Goal: Information Seeking & Learning: Check status

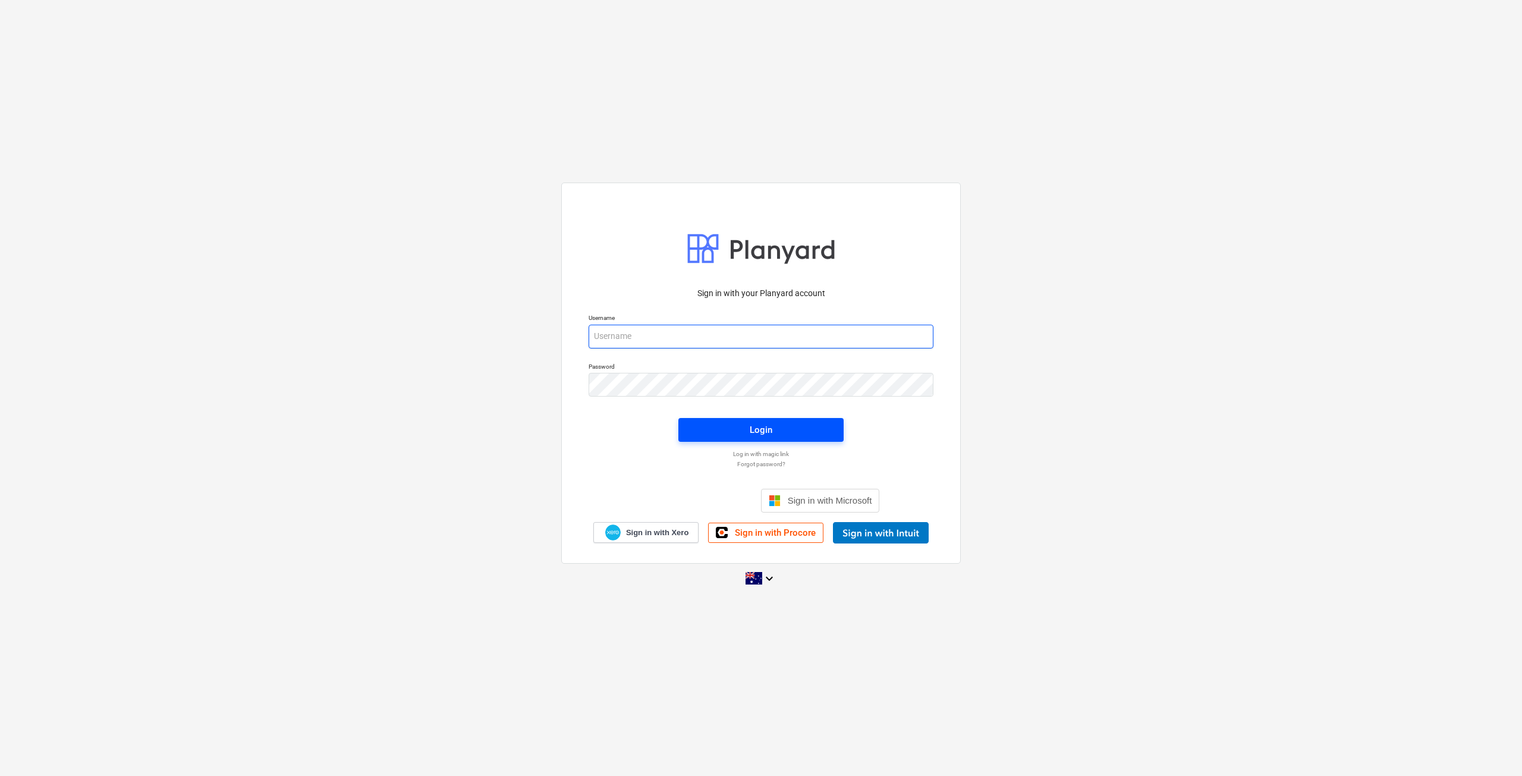
type input "[EMAIL_ADDRESS][DOMAIN_NAME]"
click at [744, 437] on span "Login" at bounding box center [761, 429] width 137 height 15
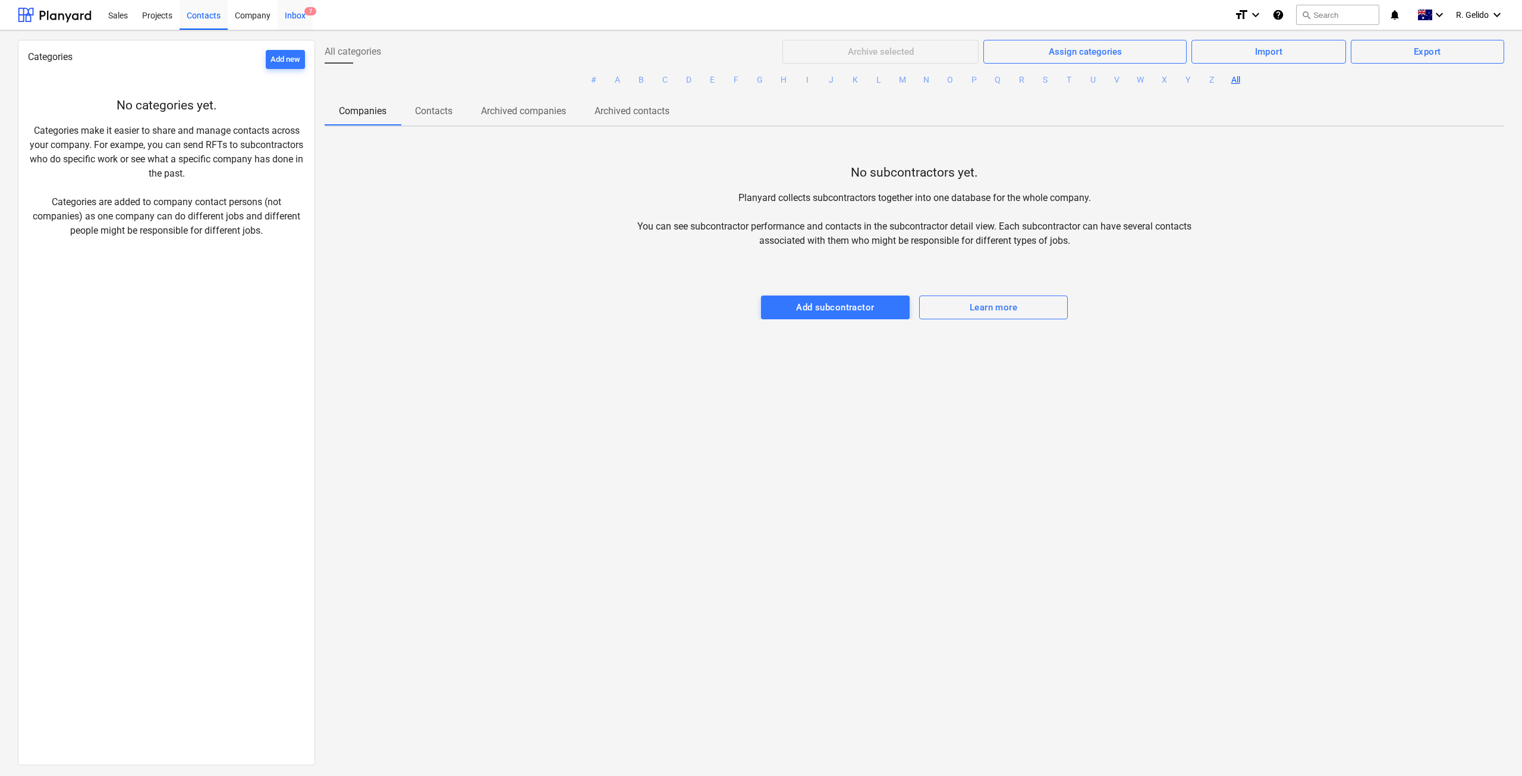
click at [302, 15] on div "Inbox 7" at bounding box center [295, 14] width 35 height 30
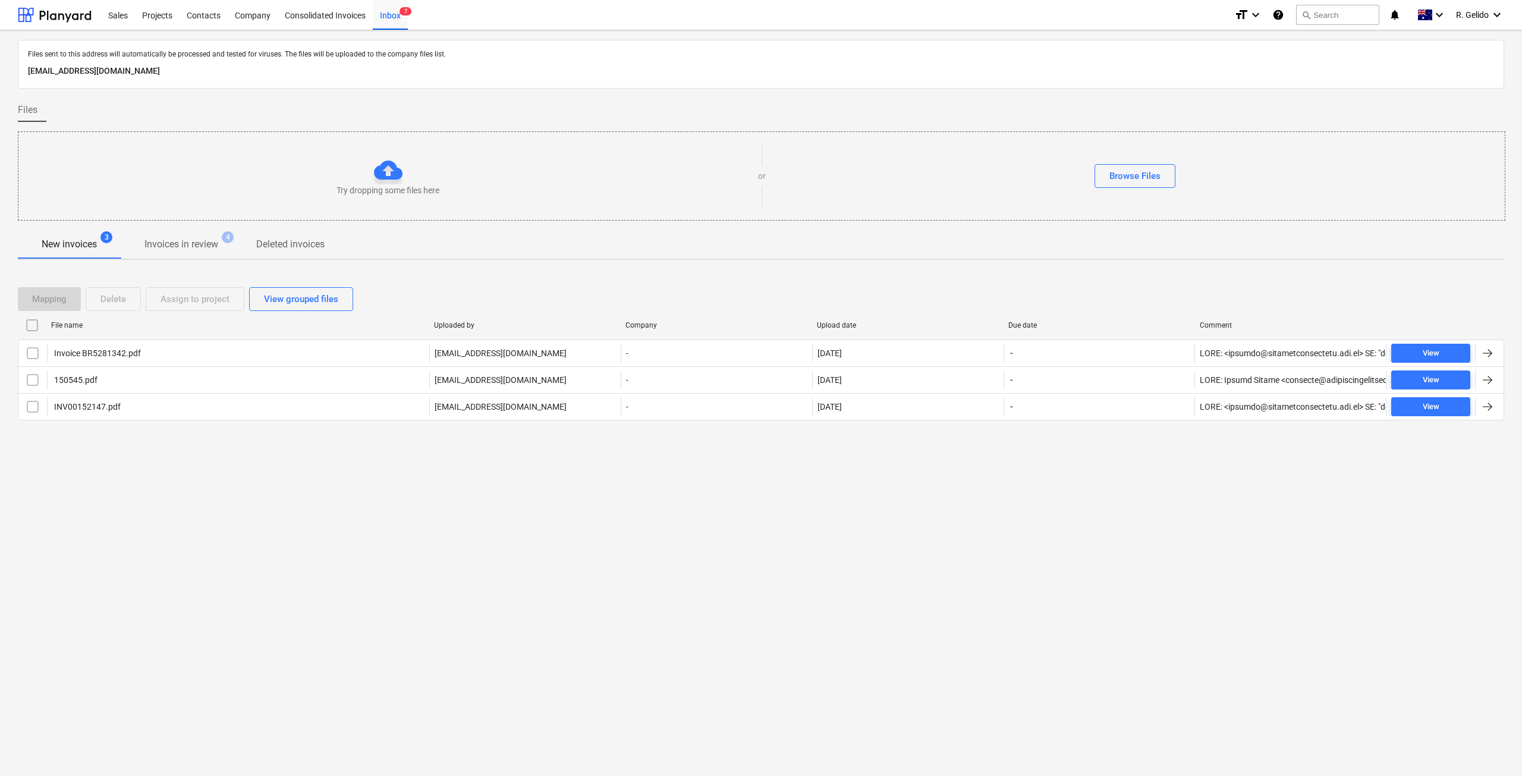
click at [360, 527] on div "Files sent to this address will automatically be processed and tested for virus…" at bounding box center [761, 402] width 1522 height 745
click at [457, 527] on div "Files sent to this address will automatically be processed and tested for virus…" at bounding box center [761, 402] width 1522 height 745
click at [163, 14] on div "Projects" at bounding box center [157, 14] width 45 height 30
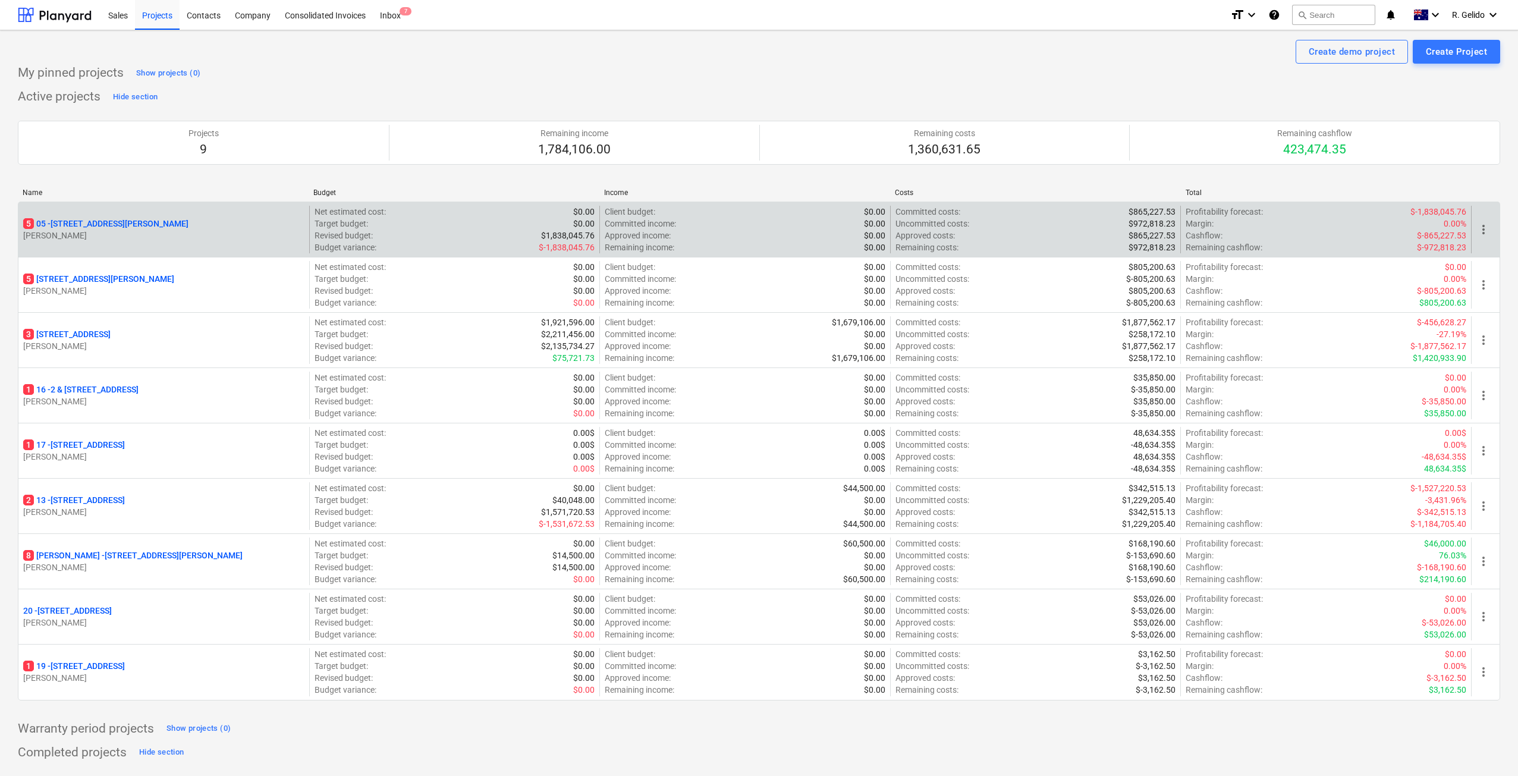
click at [102, 221] on p "[STREET_ADDRESS][PERSON_NAME]" at bounding box center [105, 224] width 165 height 12
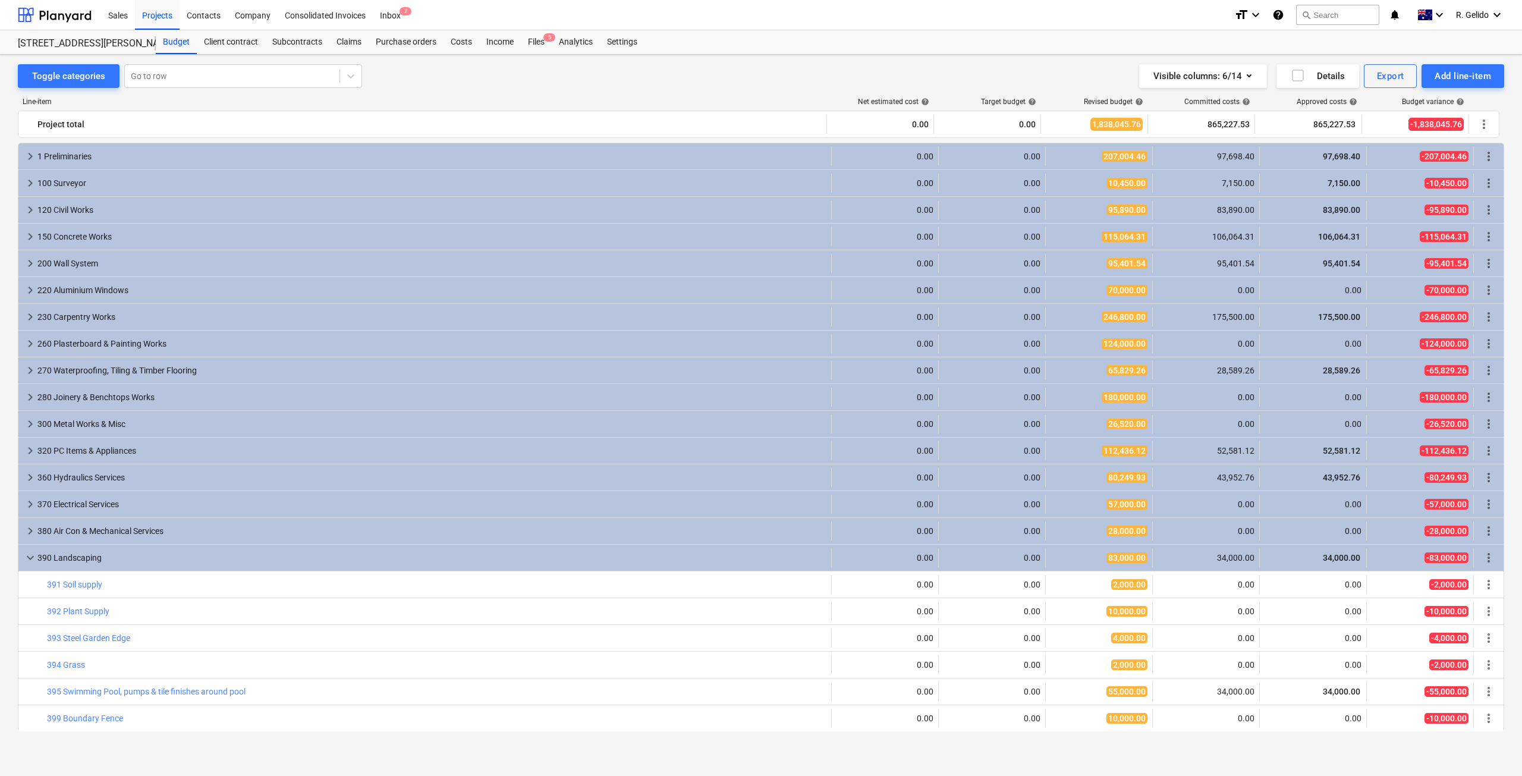
scroll to position [80, 0]
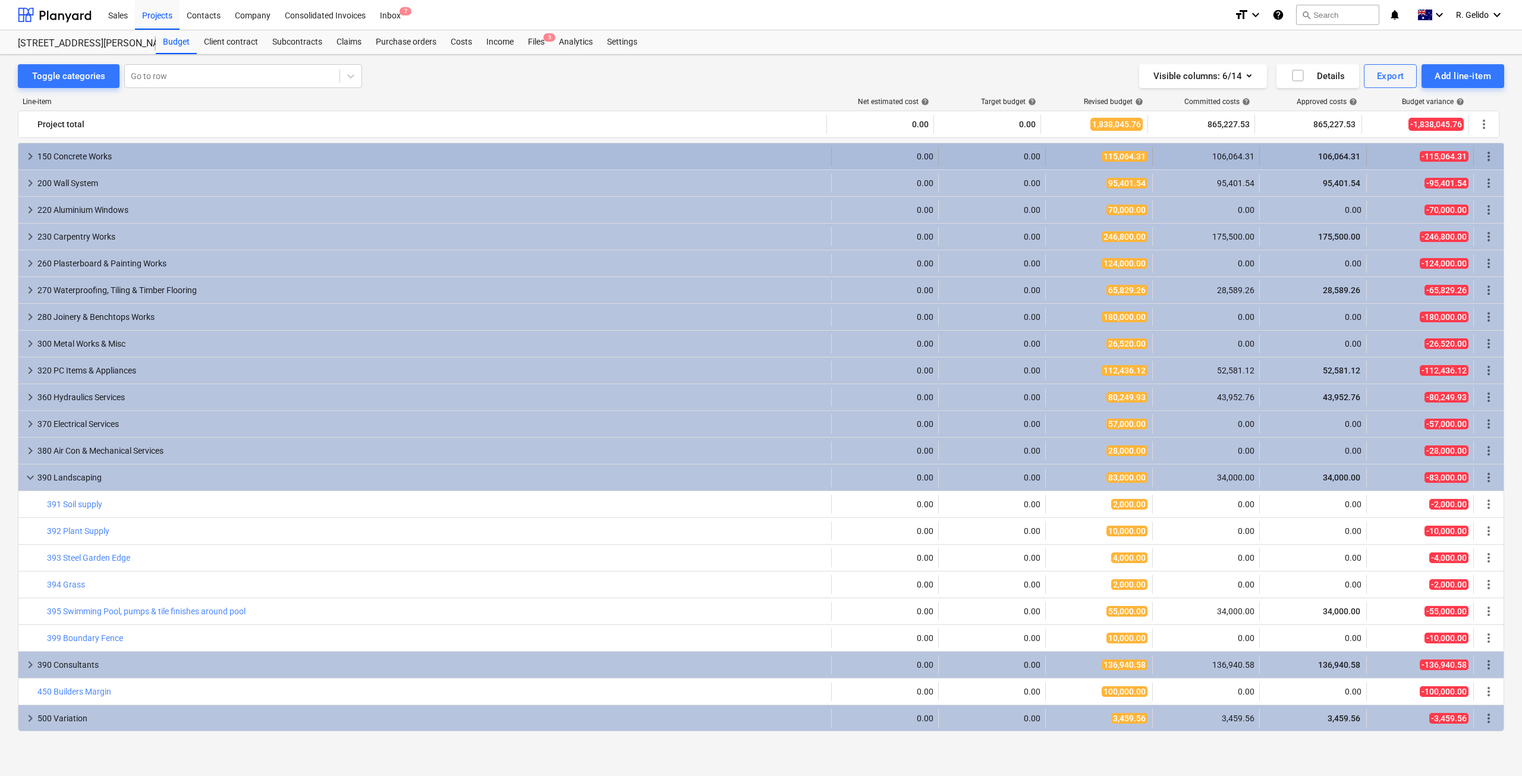
click at [146, 156] on div "150 Concrete Works" at bounding box center [431, 156] width 789 height 19
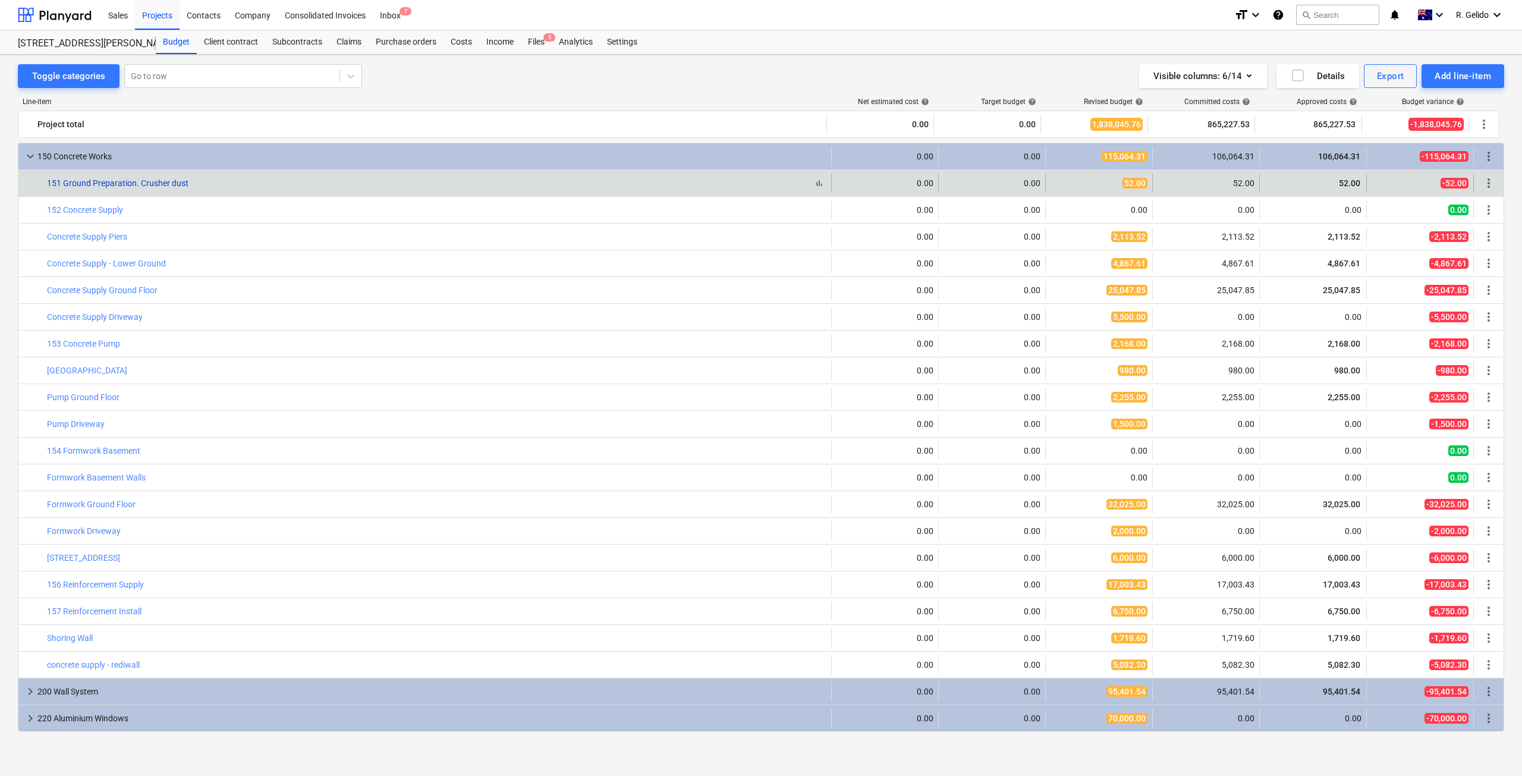
click at [78, 182] on link "151 Ground Preparation. Crusher dust" at bounding box center [117, 183] width 141 height 10
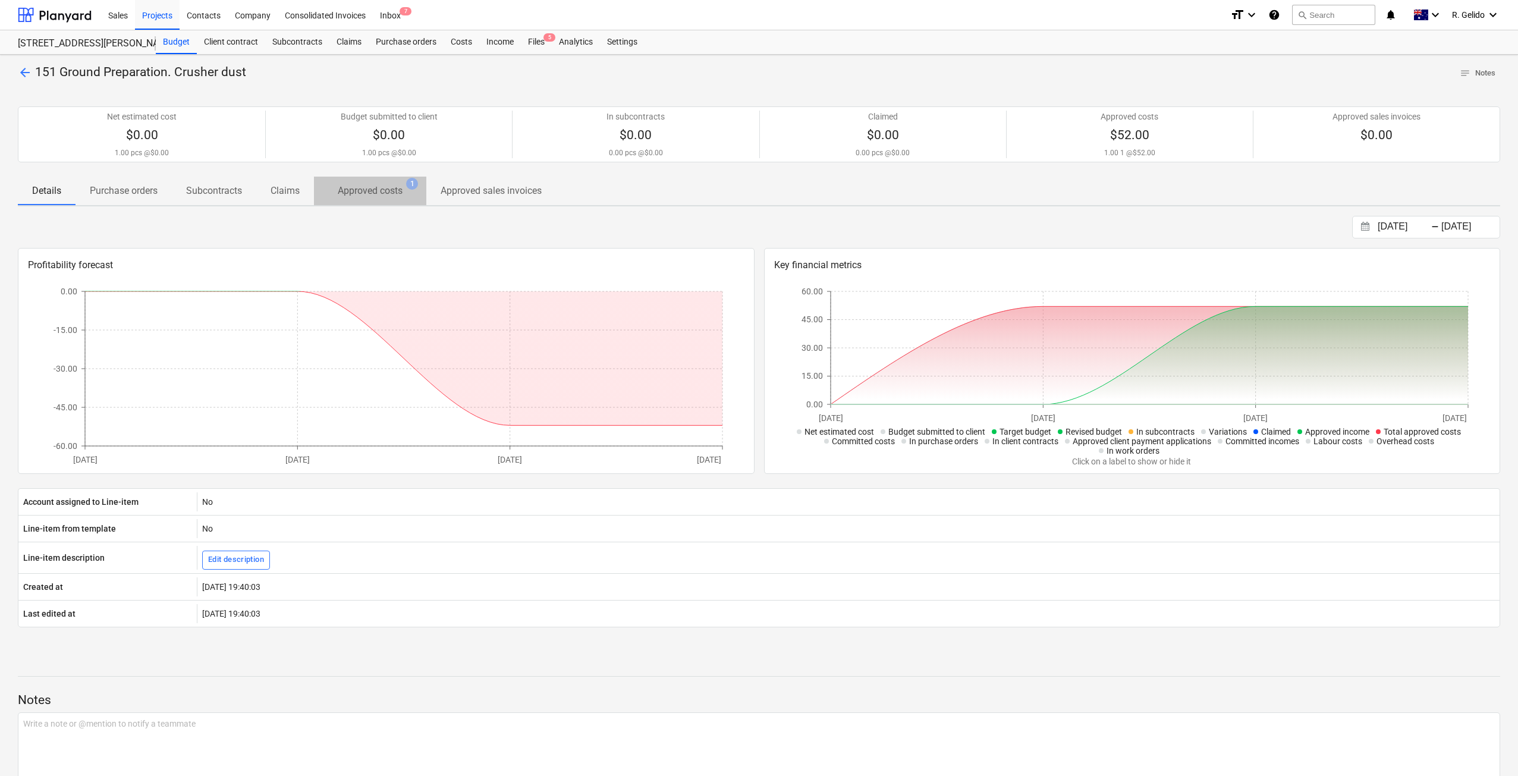
click at [377, 190] on p "Approved costs" at bounding box center [370, 191] width 65 height 14
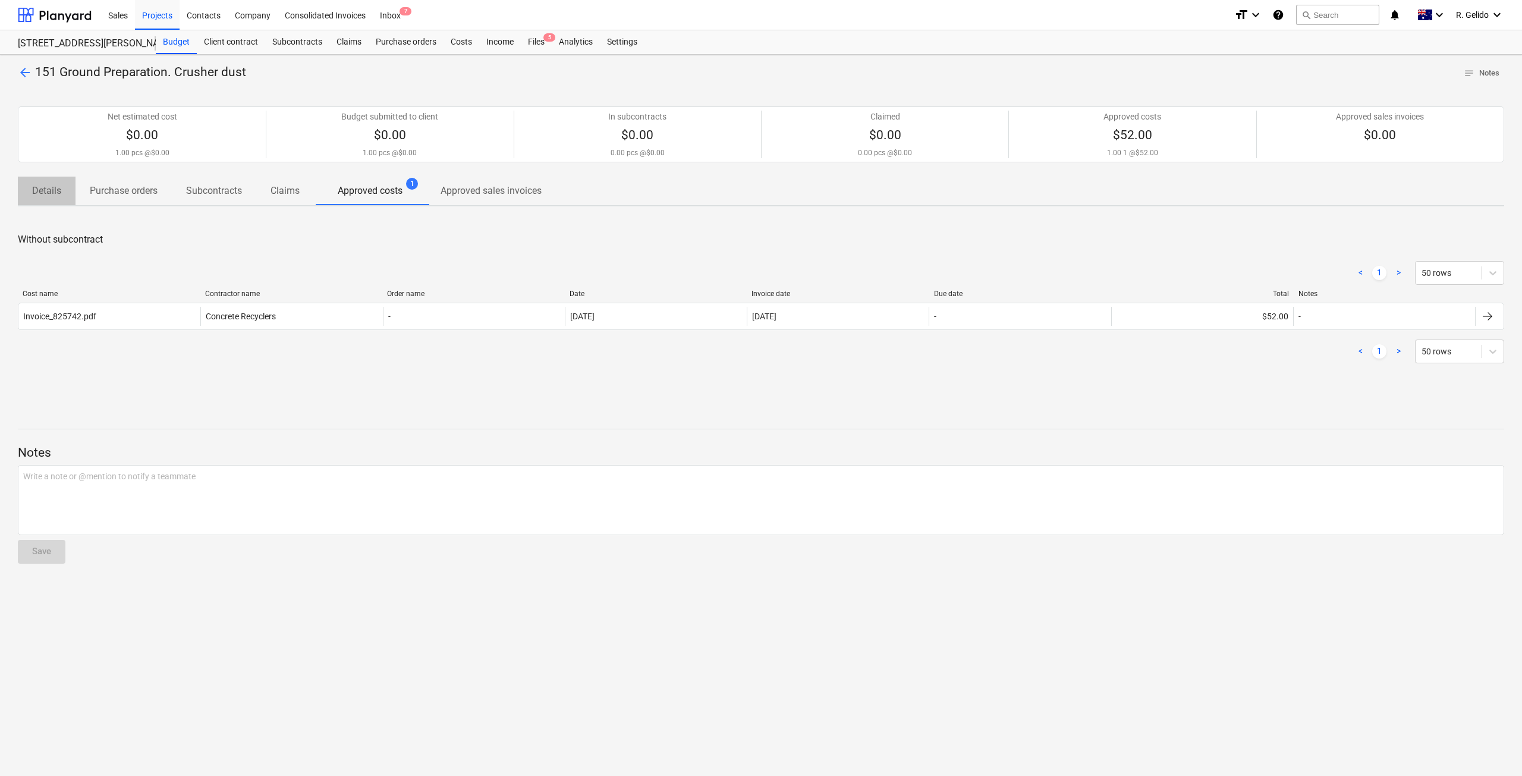
click at [52, 191] on p "Details" at bounding box center [46, 191] width 29 height 14
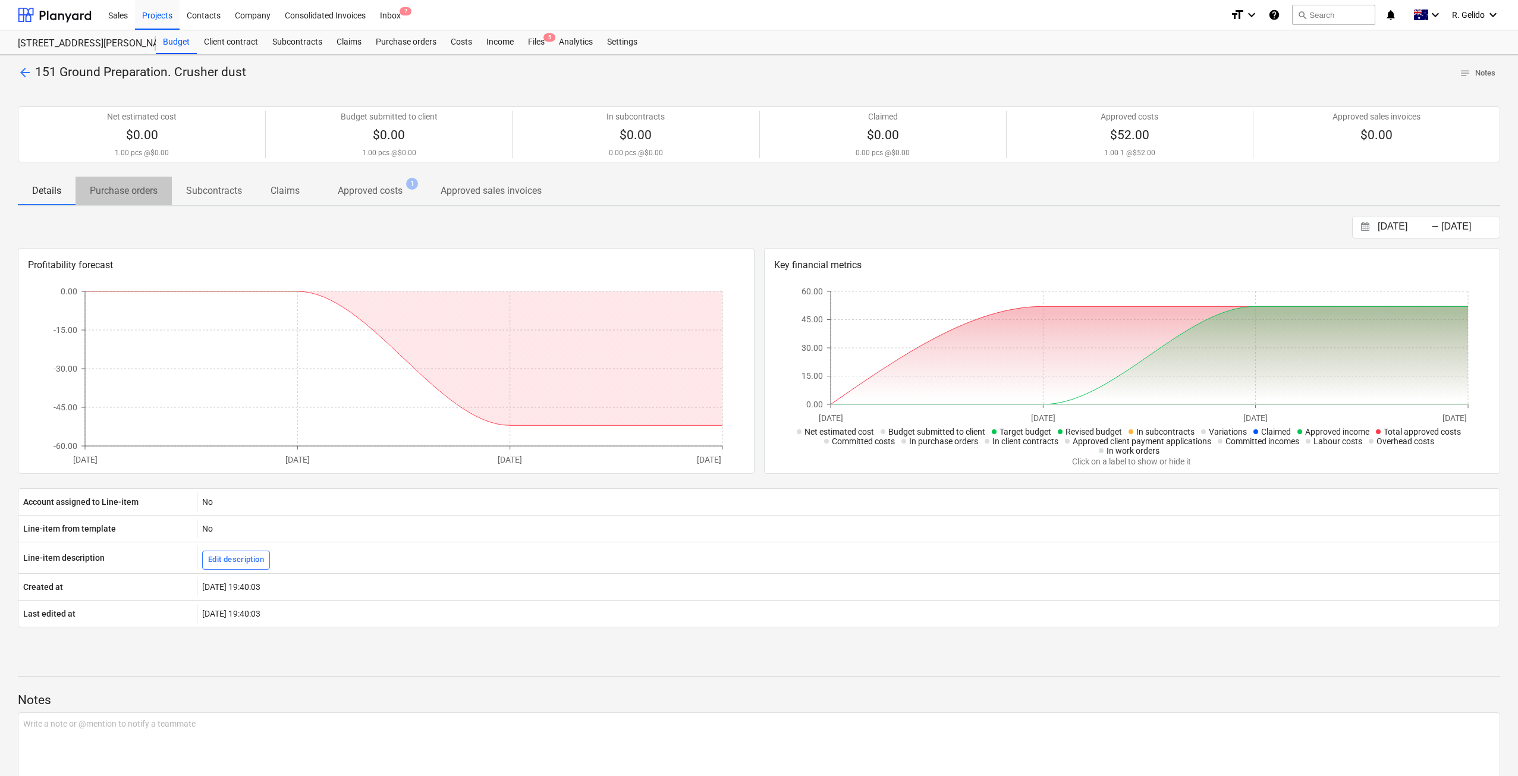
click at [140, 185] on p "Purchase orders" at bounding box center [124, 191] width 68 height 14
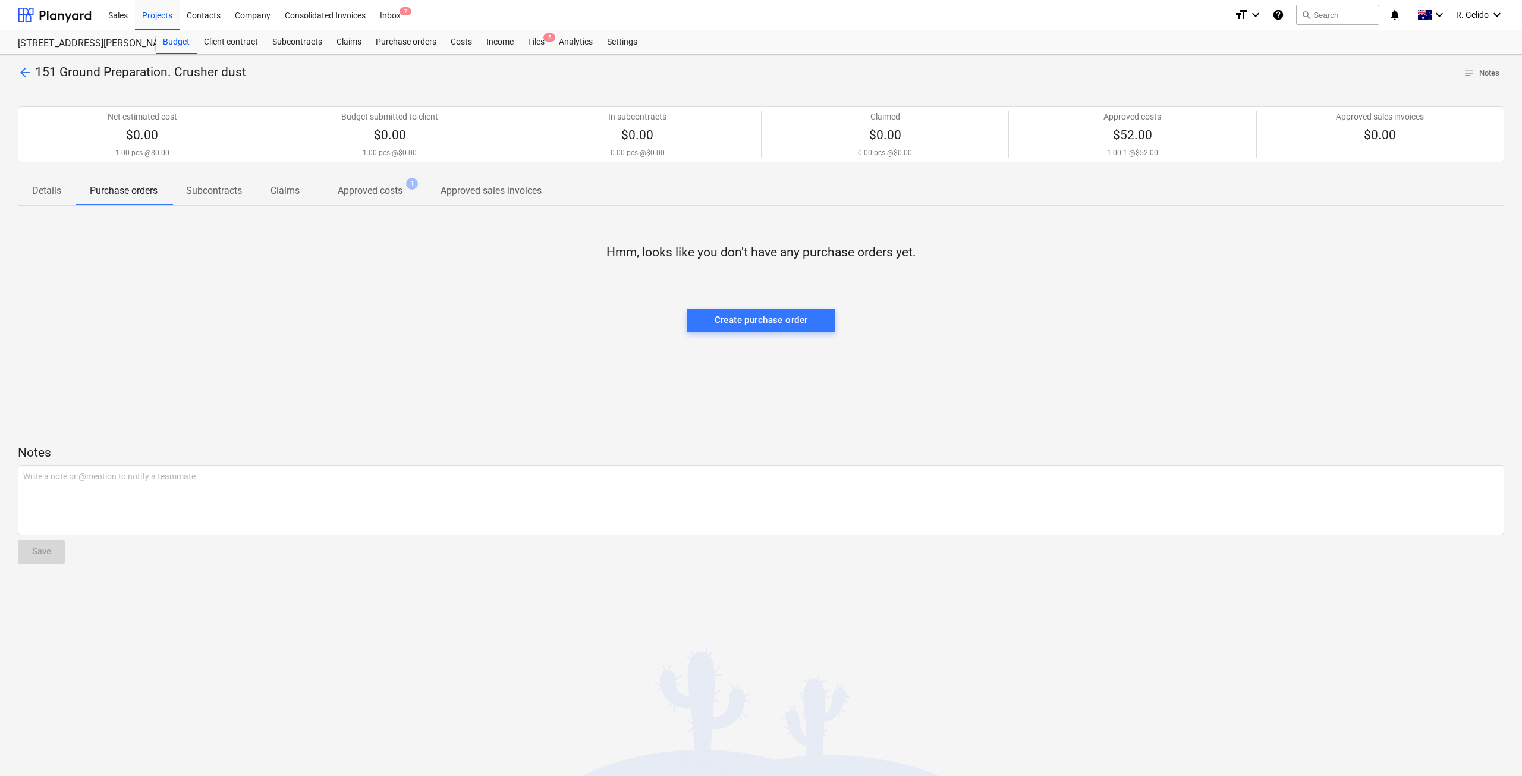
click at [389, 203] on button "Approved costs 1" at bounding box center [370, 191] width 112 height 29
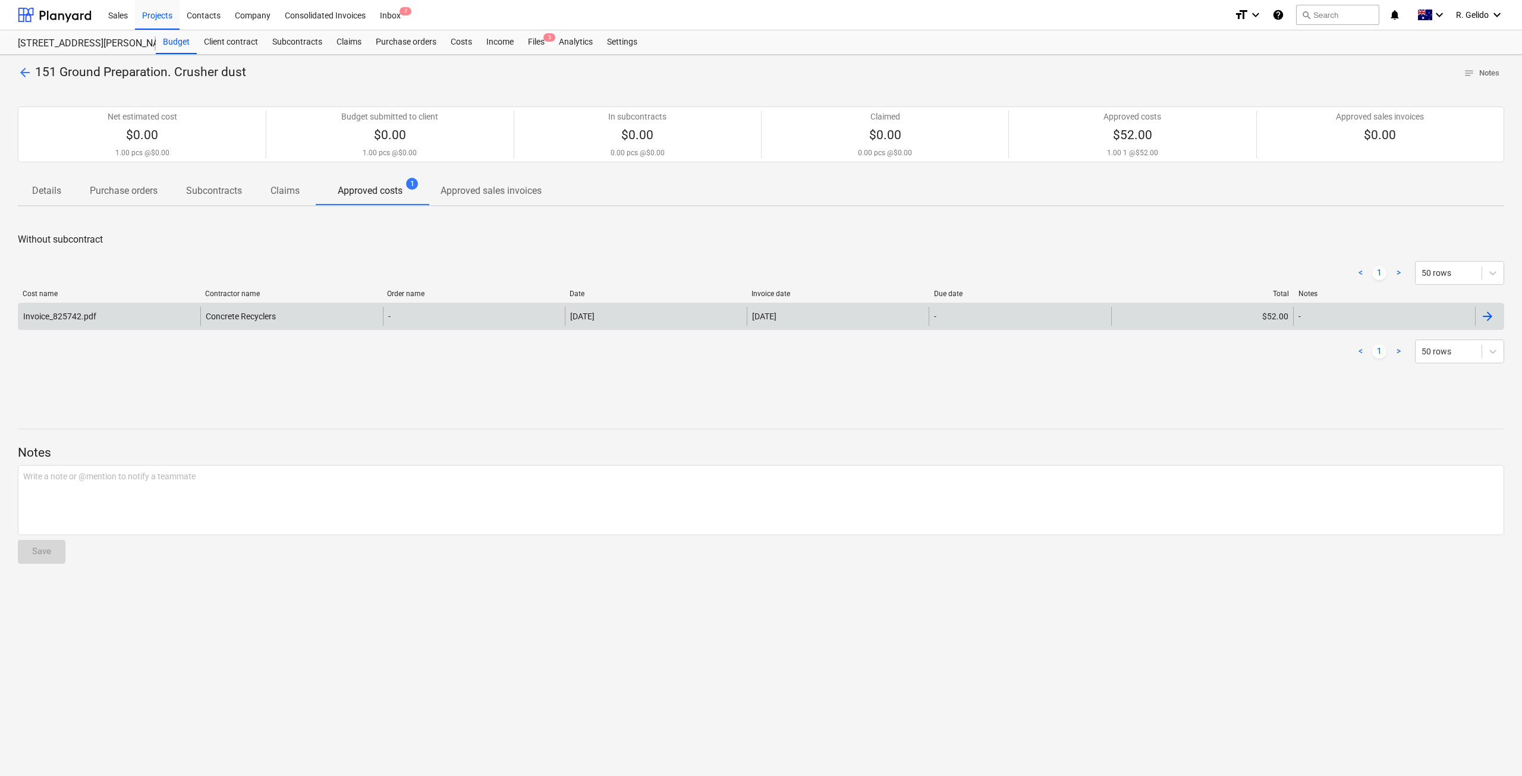
click at [266, 321] on div "Concrete Recyclers" at bounding box center [291, 316] width 182 height 19
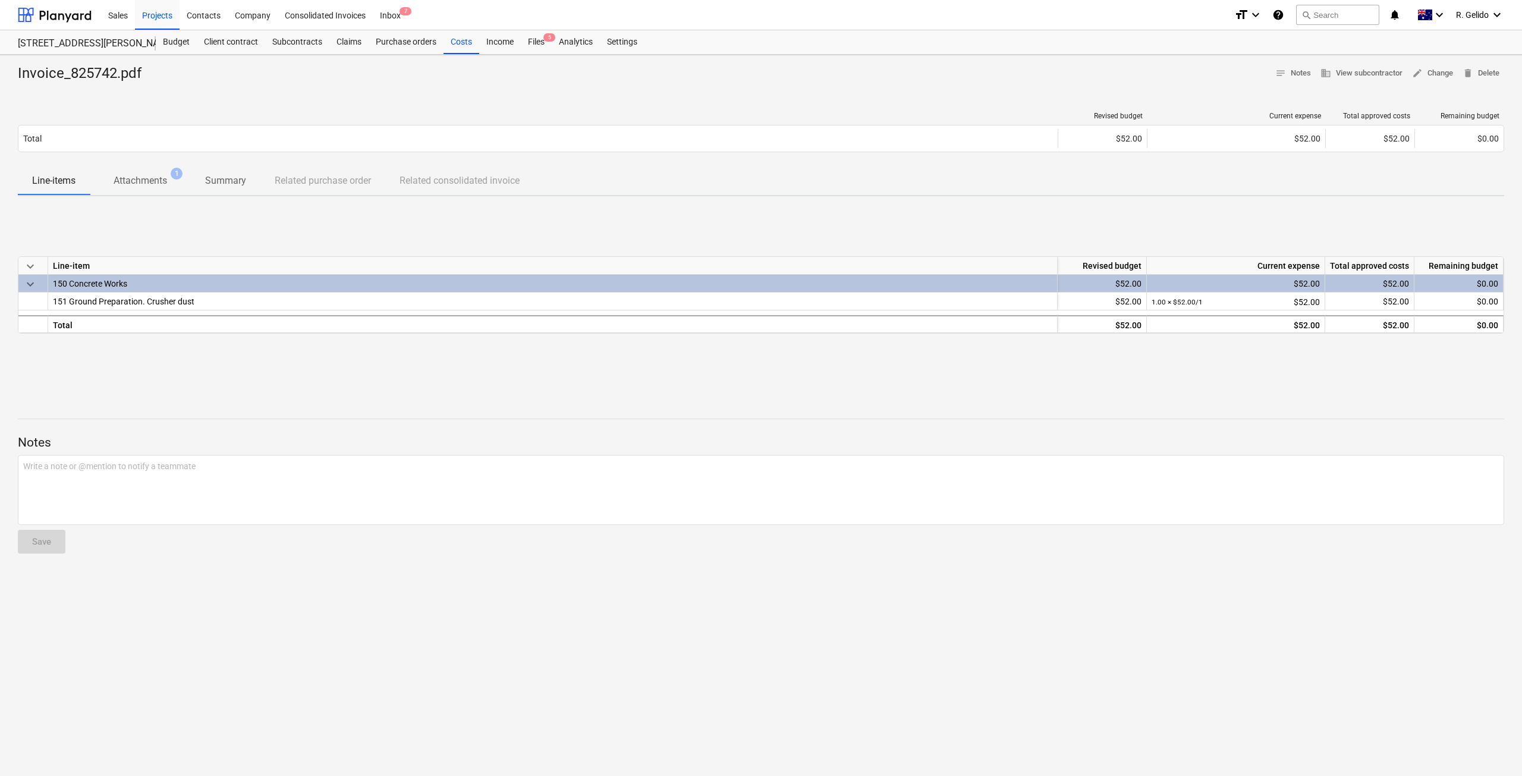
click at [162, 174] on p "Attachments" at bounding box center [140, 181] width 53 height 14
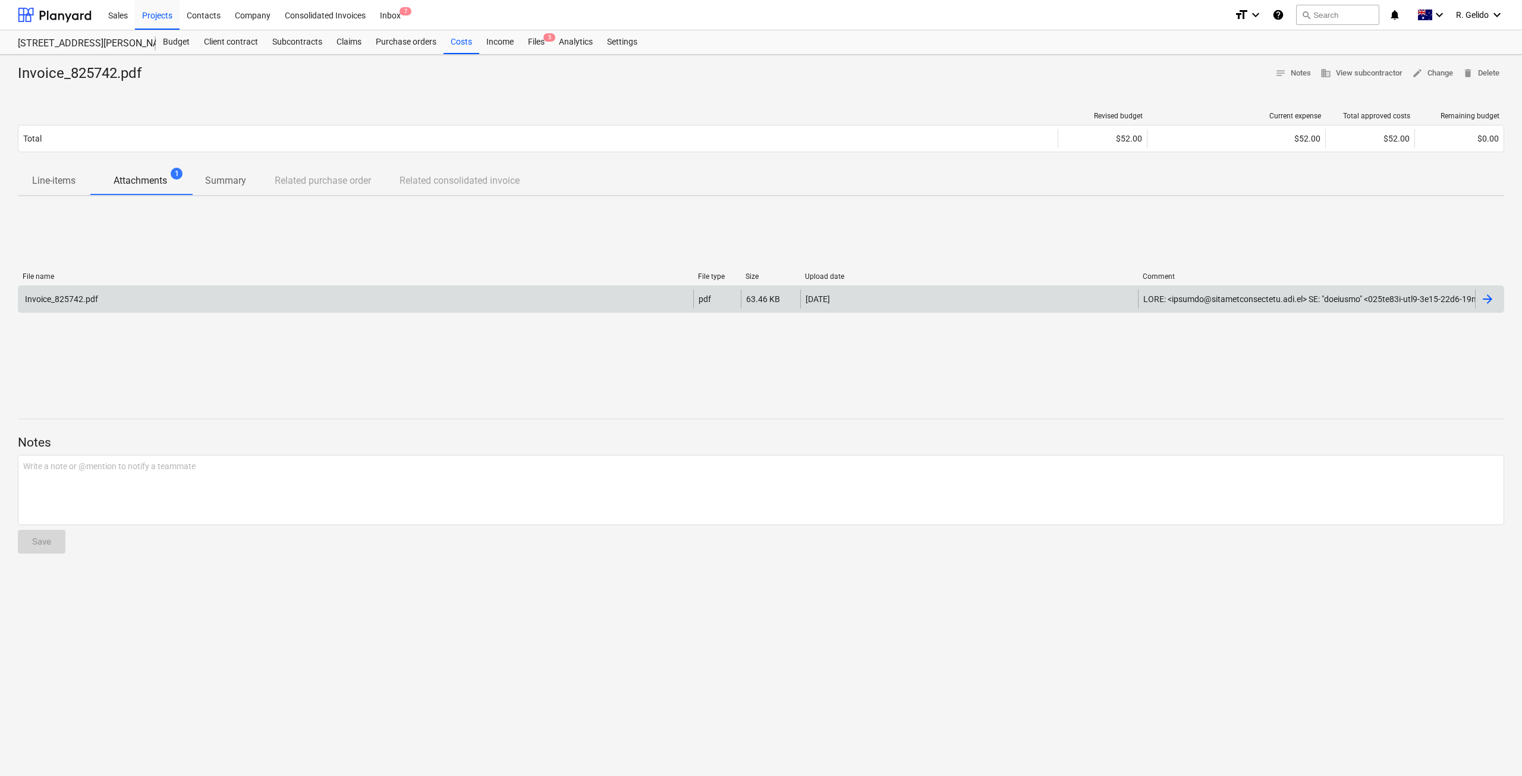
click at [479, 300] on div "Invoice_825742.pdf" at bounding box center [355, 298] width 675 height 19
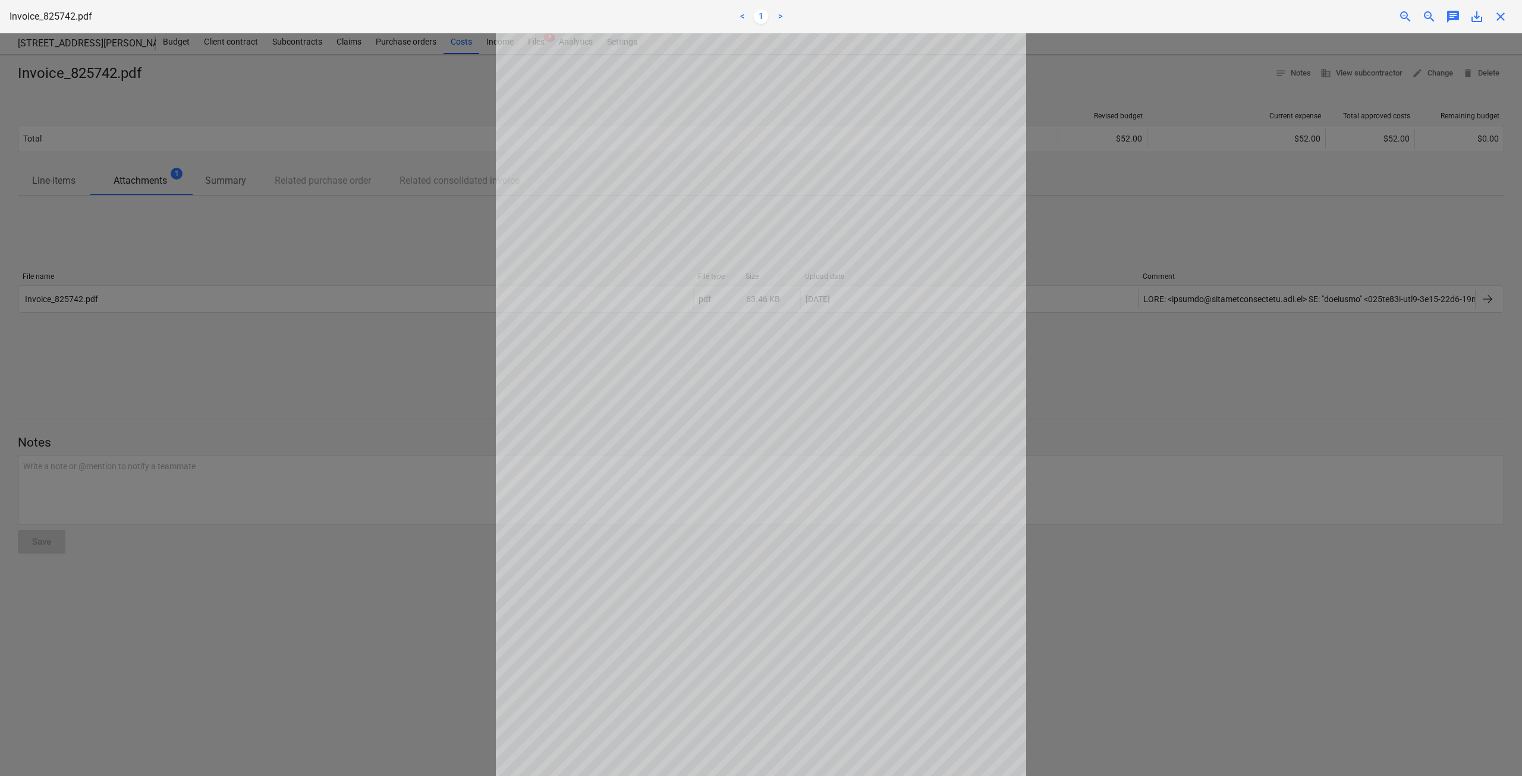
click at [308, 235] on div at bounding box center [761, 404] width 1522 height 742
click at [1173, 392] on div at bounding box center [761, 404] width 1522 height 742
click at [1500, 17] on span "close" at bounding box center [1500, 17] width 14 height 14
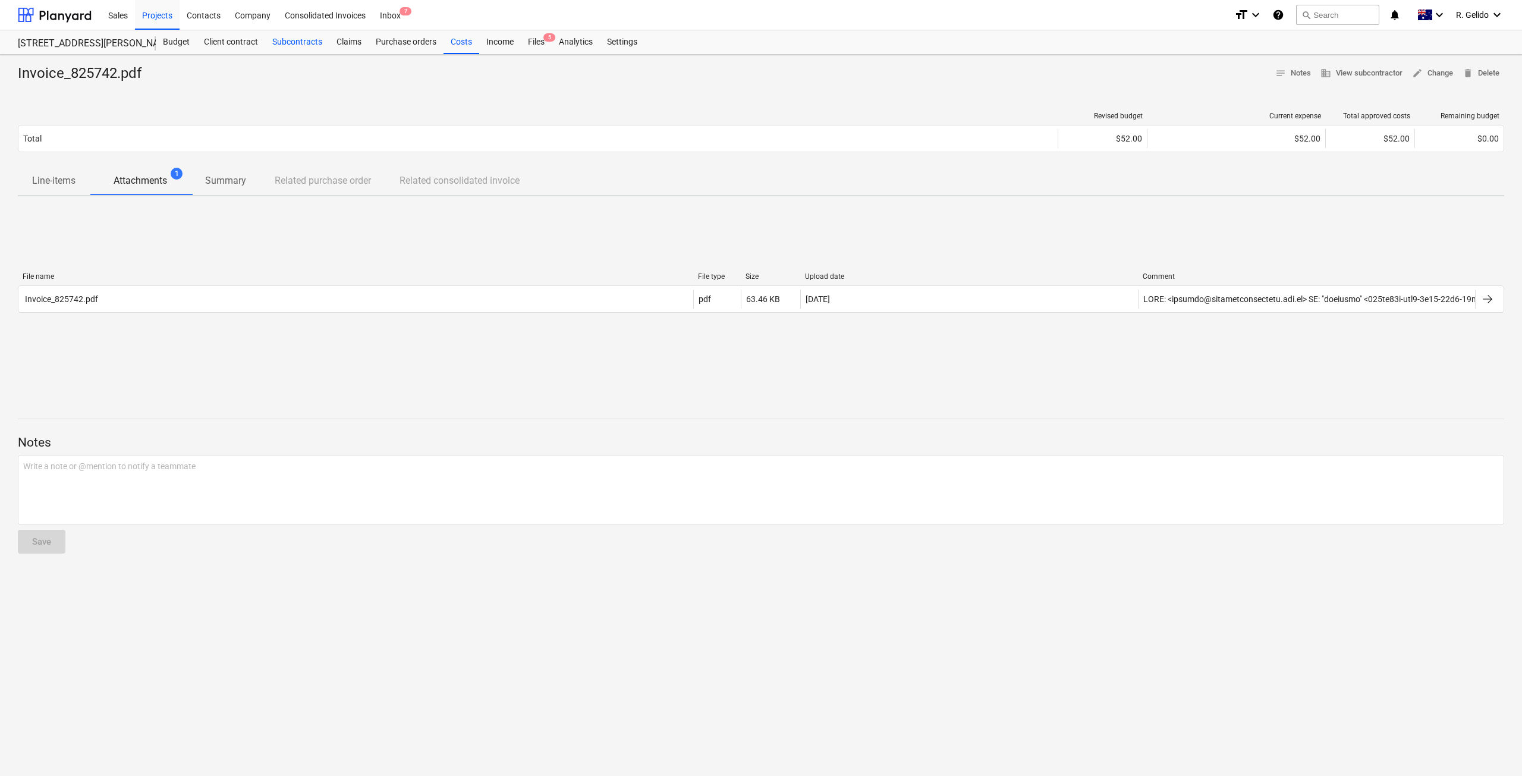
click at [286, 34] on div "Subcontracts" at bounding box center [297, 42] width 64 height 24
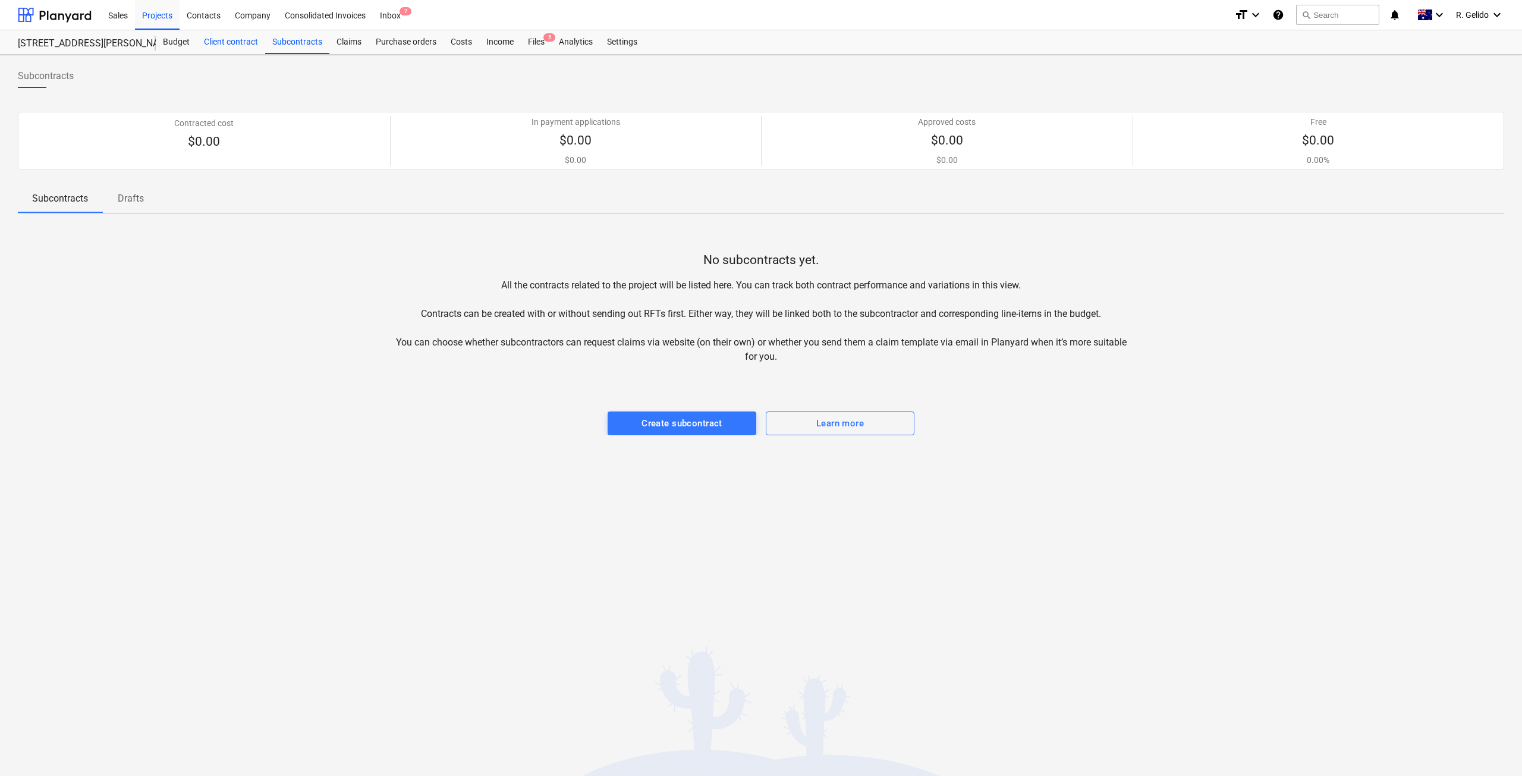
click at [231, 41] on div "Client contract" at bounding box center [231, 42] width 68 height 24
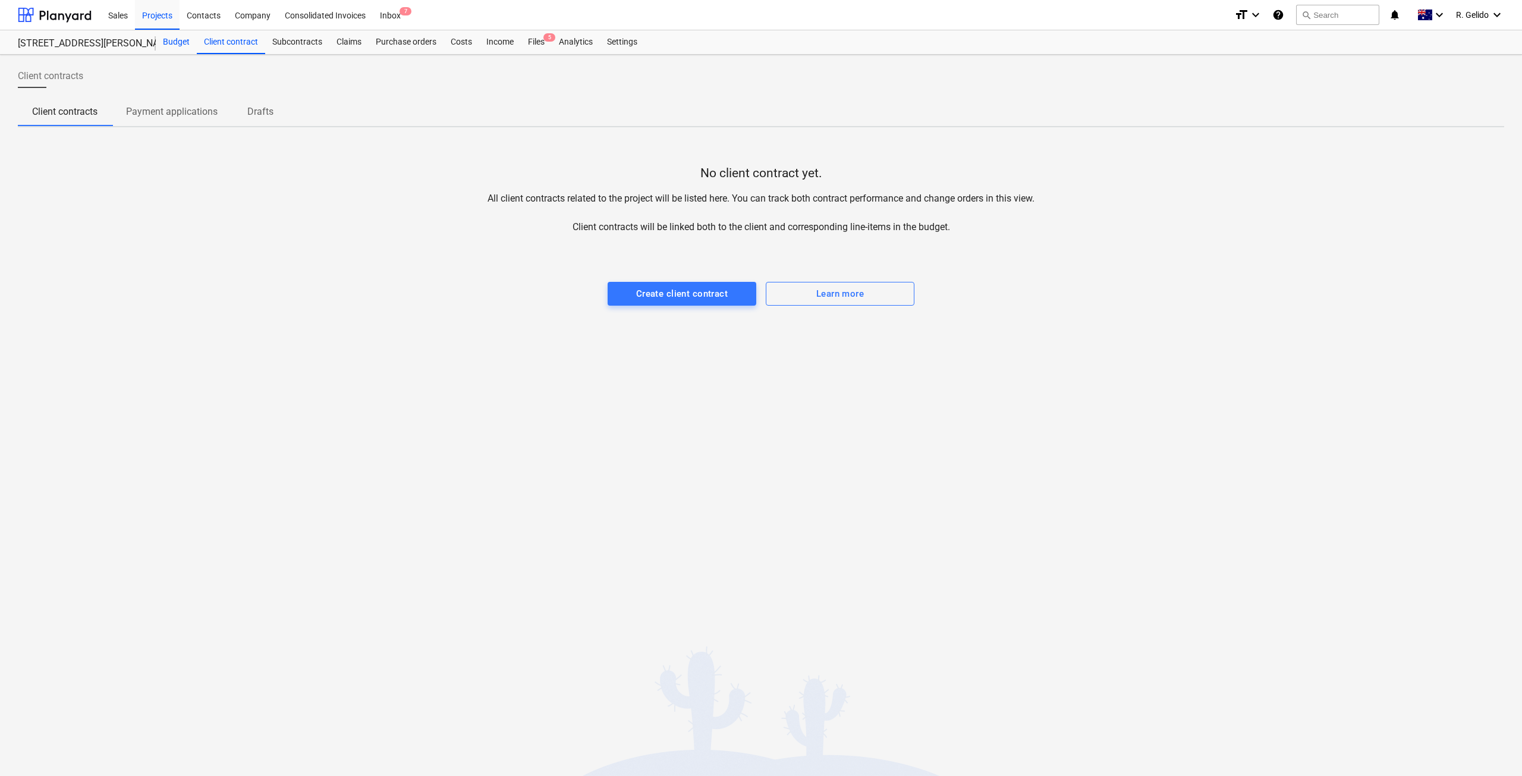
click at [183, 45] on div "Budget" at bounding box center [176, 42] width 41 height 24
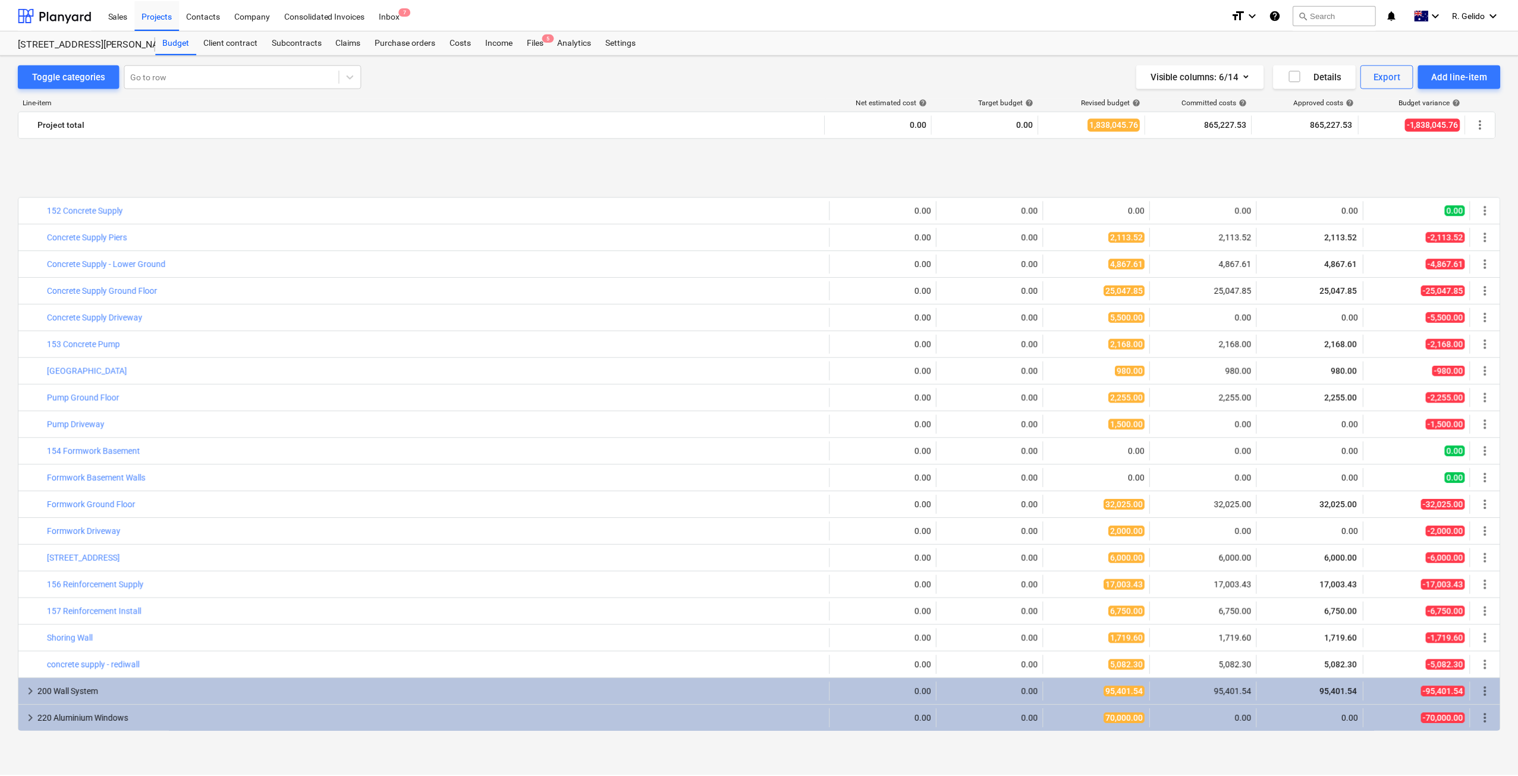
scroll to position [180, 0]
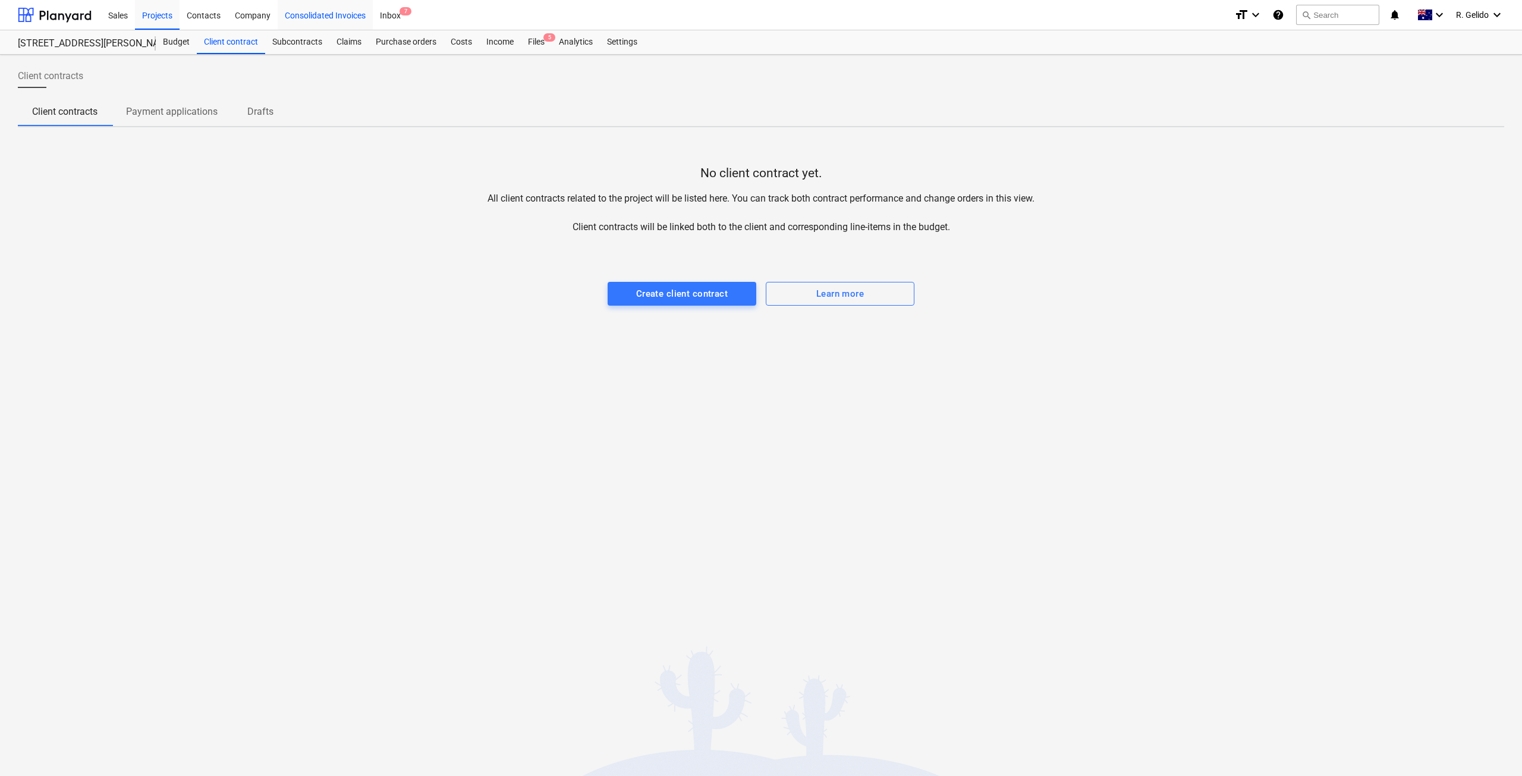
click at [372, 17] on div "Consolidated Invoices" at bounding box center [325, 14] width 95 height 30
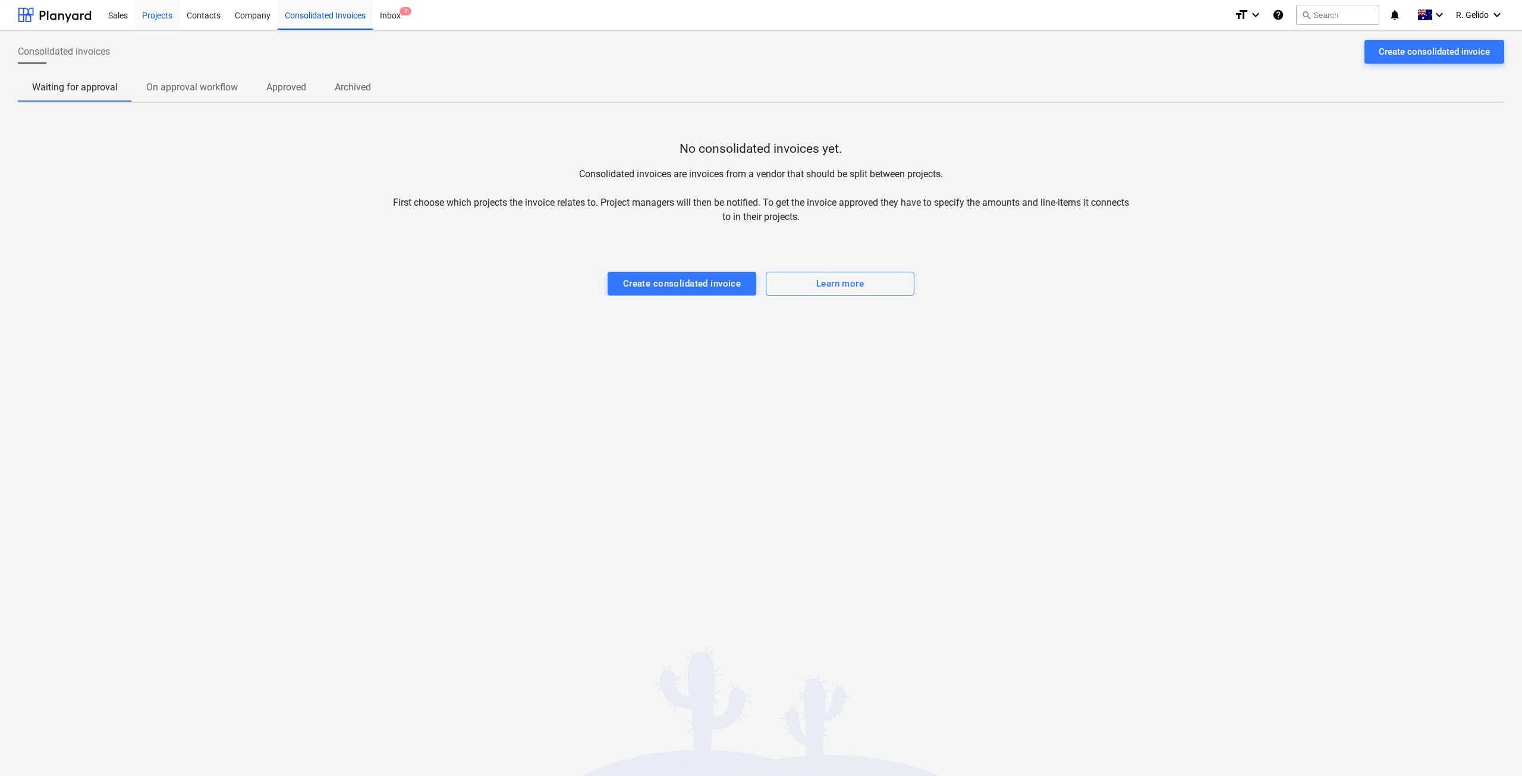
click at [155, 19] on div "Projects" at bounding box center [157, 14] width 45 height 30
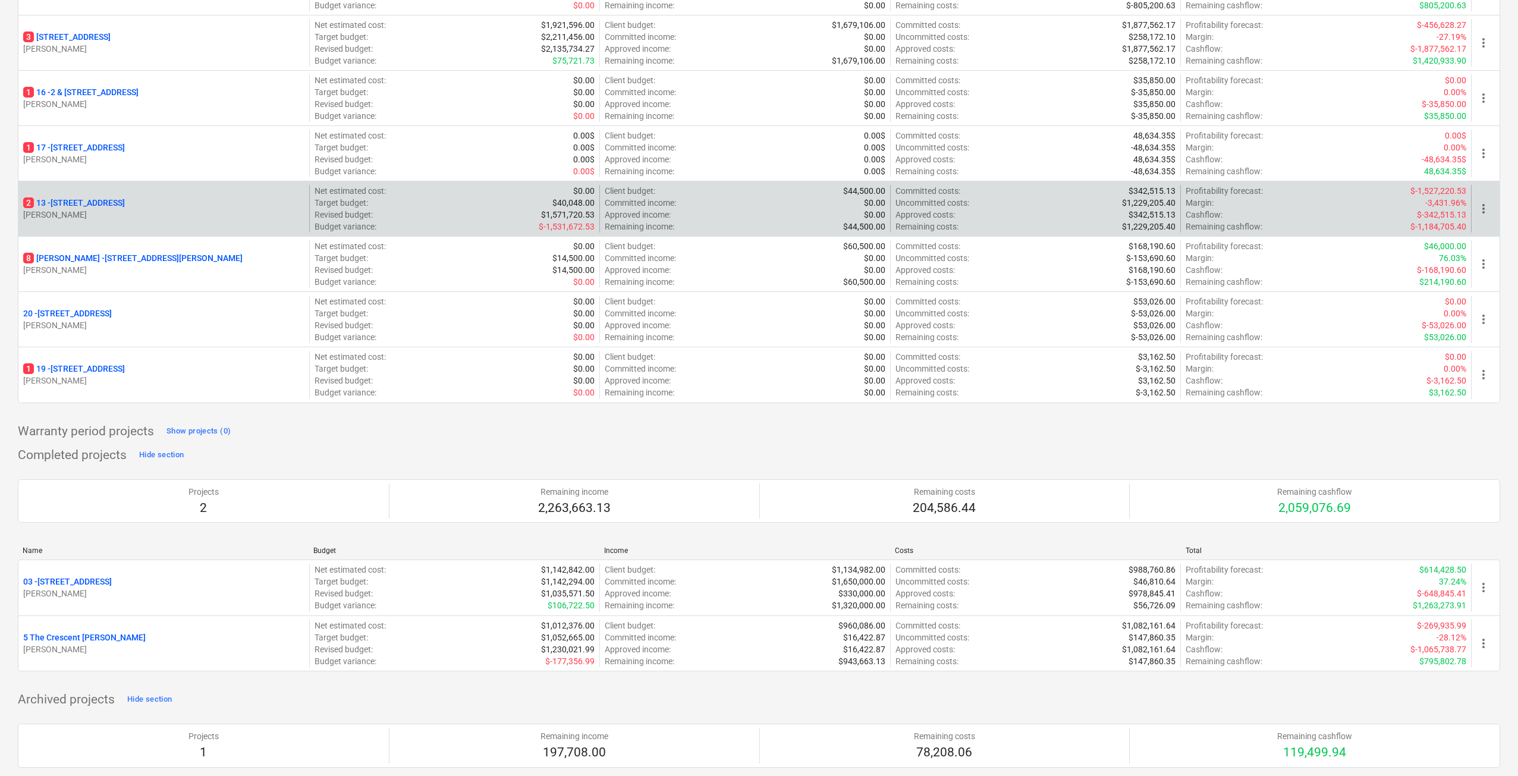
scroll to position [396, 0]
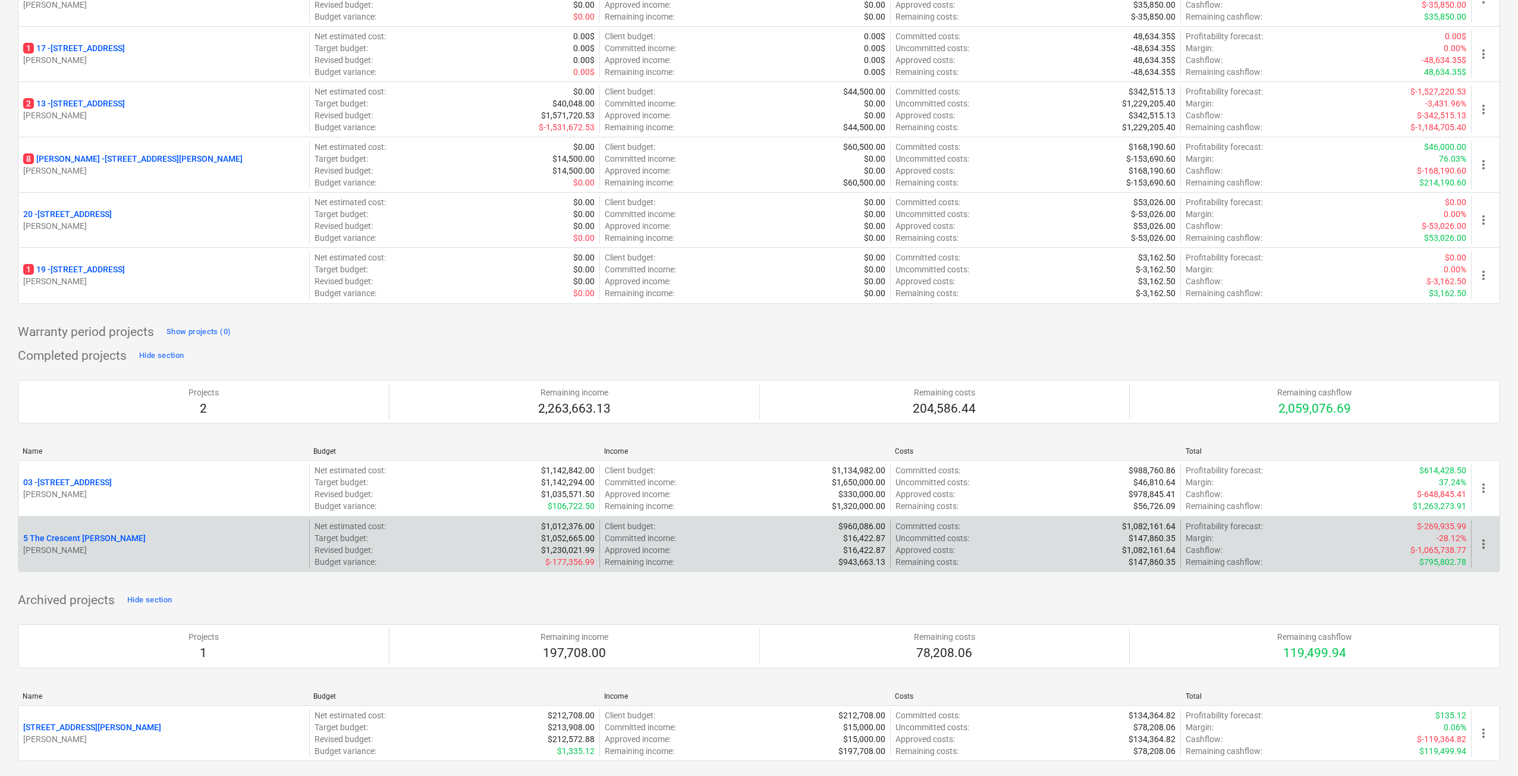
click at [99, 535] on p "5 The Crescent [PERSON_NAME]" at bounding box center [84, 538] width 122 height 12
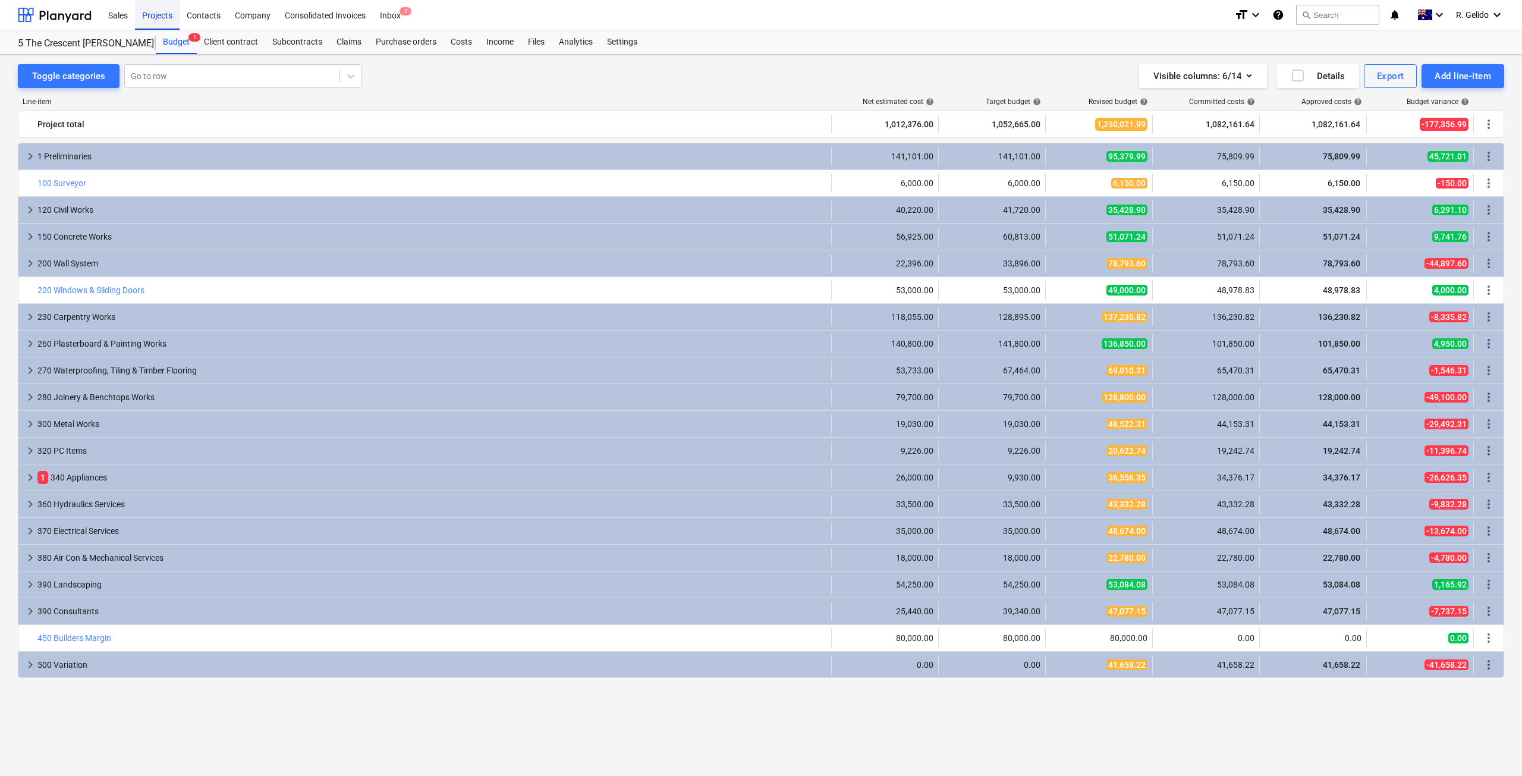
click at [158, 14] on div "Projects" at bounding box center [157, 14] width 45 height 30
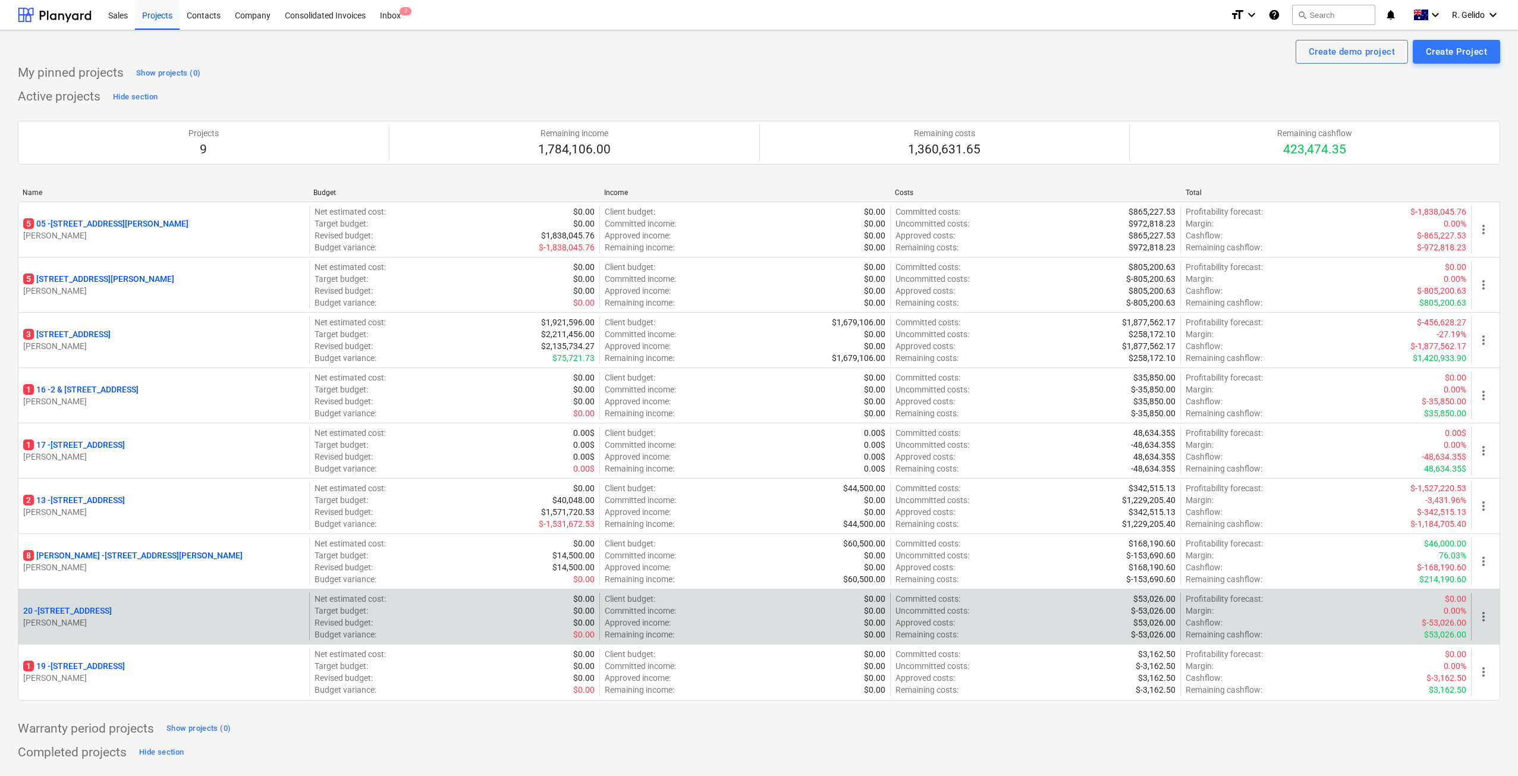
scroll to position [405, 0]
